Goal: Find specific fact: Find specific fact

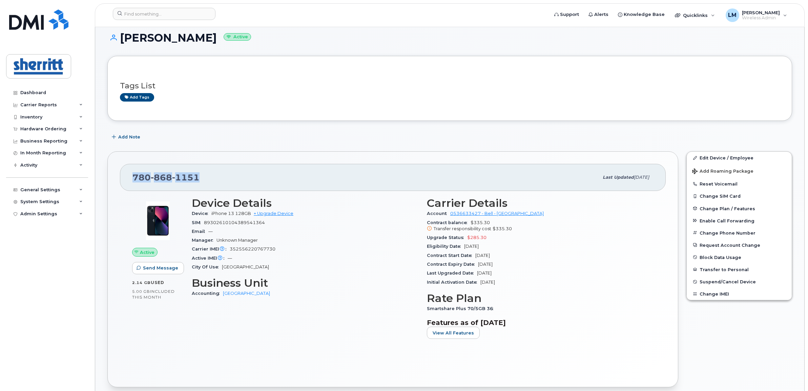
scroll to position [42, 0]
drag, startPoint x: 279, startPoint y: 249, endPoint x: 231, endPoint y: 248, distance: 47.8
click at [231, 248] on div "Carrier IMEI Carrier IMEI is reported during the last billing cycle or change o…" at bounding box center [305, 249] width 227 height 9
copy span "352556220767730"
click at [165, 16] on input at bounding box center [164, 14] width 103 height 12
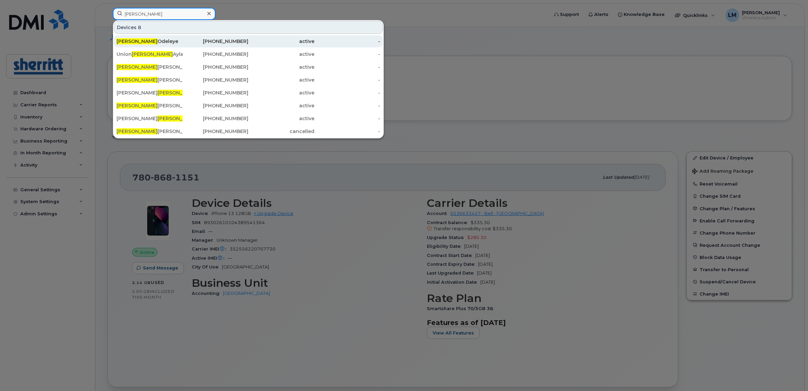
type input "[PERSON_NAME]"
click at [149, 39] on div "[PERSON_NAME]" at bounding box center [150, 41] width 66 height 7
click at [144, 38] on div "[PERSON_NAME]" at bounding box center [150, 41] width 66 height 7
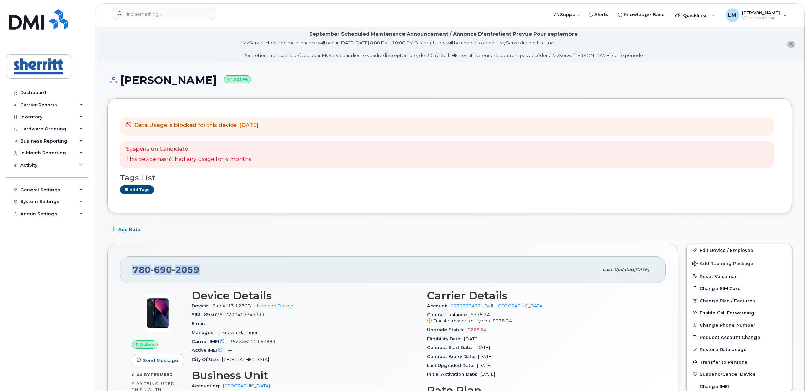
drag, startPoint x: 171, startPoint y: 268, endPoint x: 133, endPoint y: 264, distance: 38.9
click at [133, 264] on div "780 690 2059" at bounding box center [366, 270] width 466 height 14
copy span "780 690 2059"
